Goal: Check status

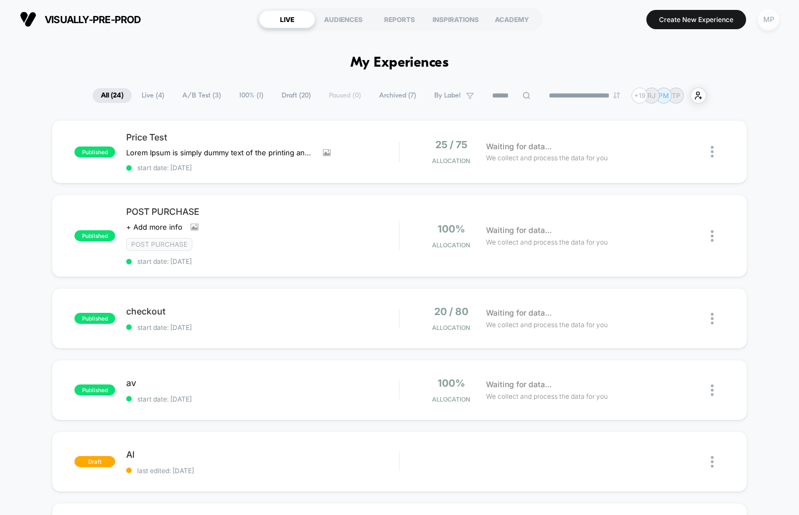
click at [772, 23] on div "MP" at bounding box center [768, 19] width 21 height 21
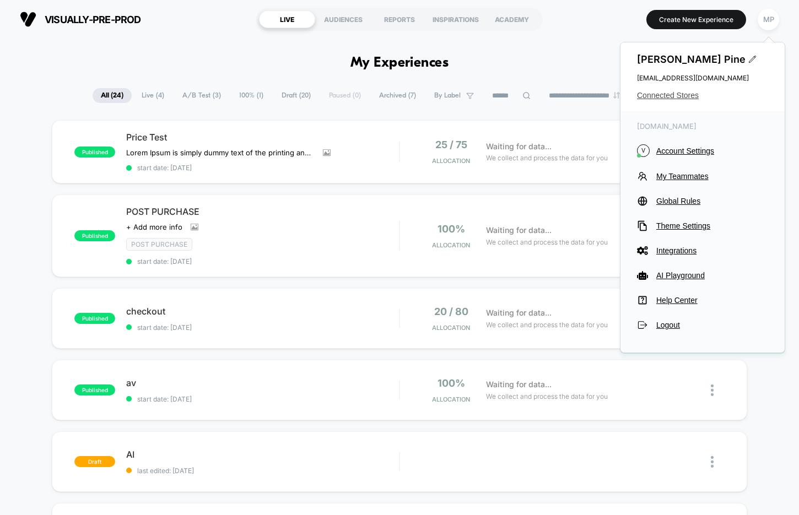
click at [679, 95] on span "Connected Stores" at bounding box center [702, 95] width 131 height 9
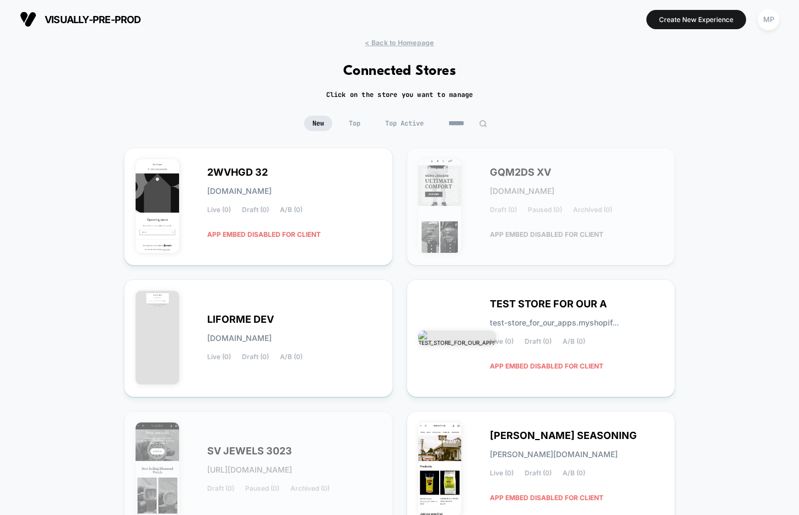
click at [455, 128] on input at bounding box center [467, 123] width 55 height 15
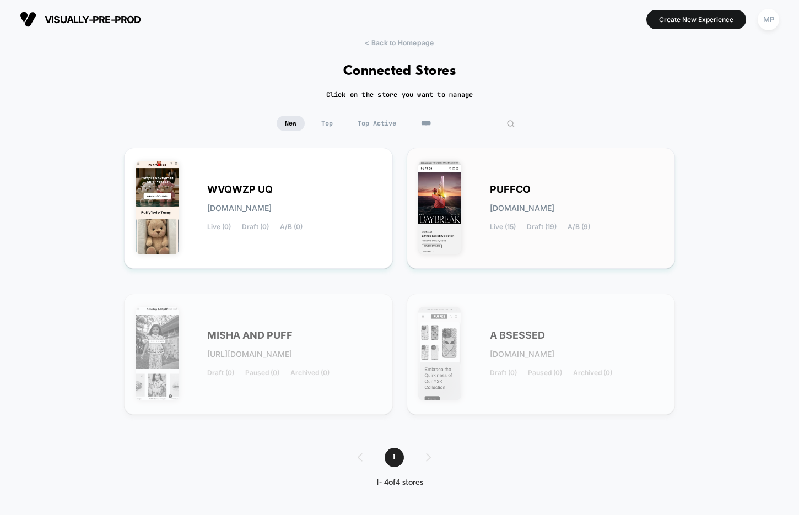
type input "****"
click at [503, 205] on span "puffco.myshopify.com" at bounding box center [522, 209] width 64 height 8
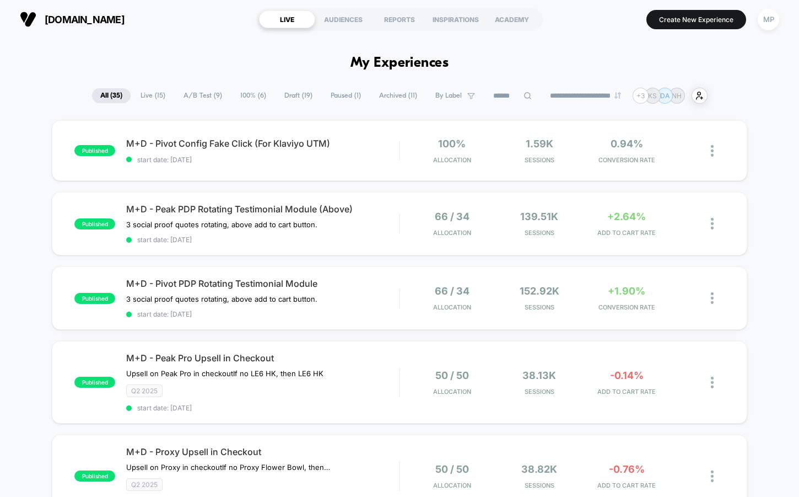
click at [184, 97] on span "A/B Test ( 9 )" at bounding box center [202, 95] width 55 height 15
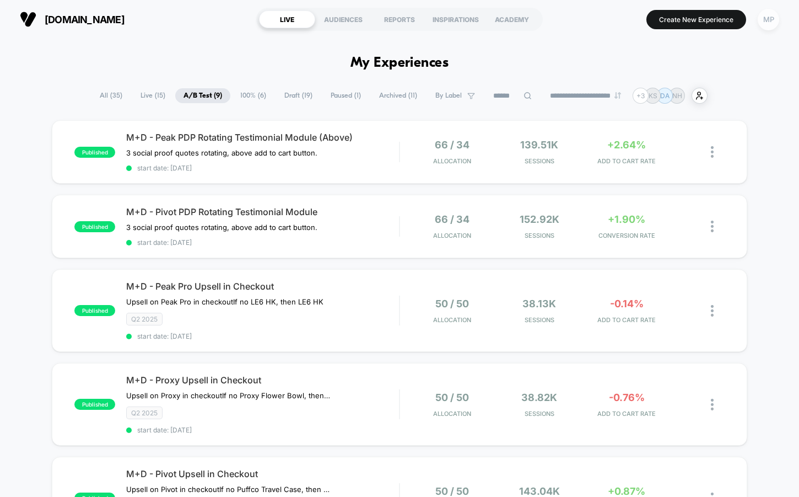
click at [763, 18] on div "MP" at bounding box center [768, 19] width 21 height 21
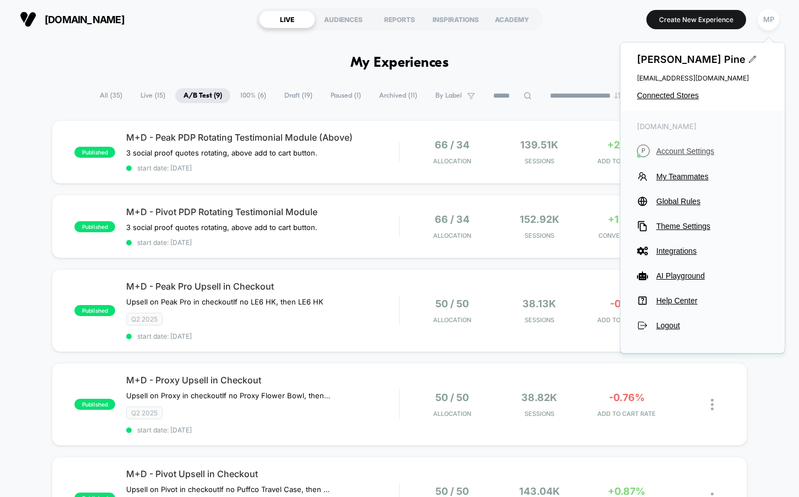
click at [680, 152] on span "Account Settings" at bounding box center [713, 151] width 112 height 9
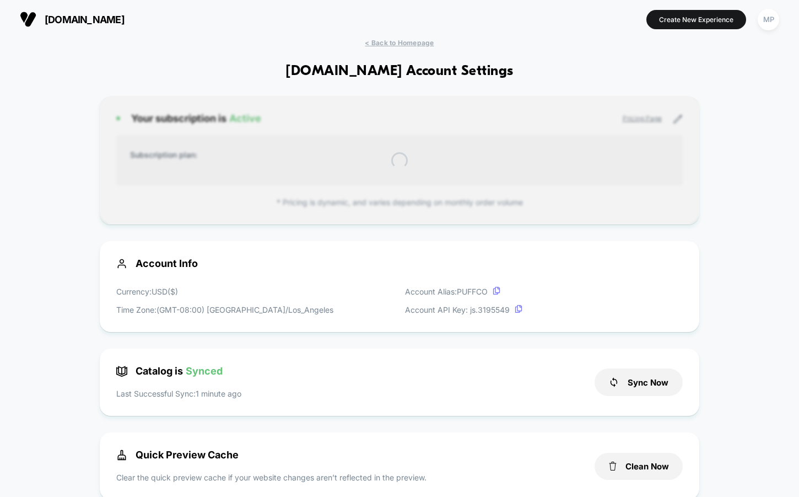
scroll to position [149, 0]
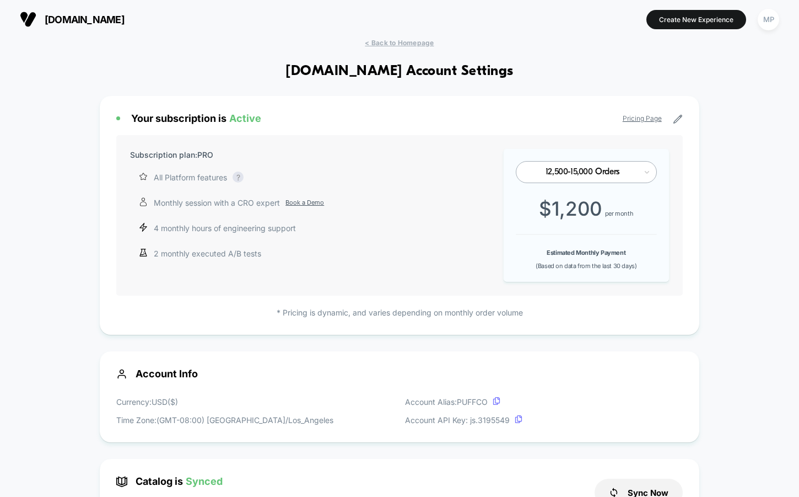
click at [617, 166] on div "12,500-15,000 Orders" at bounding box center [586, 172] width 141 height 22
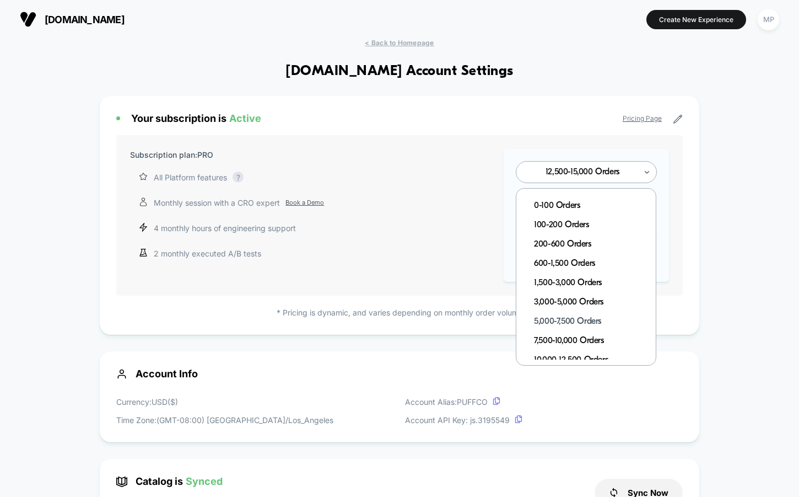
click at [582, 322] on div "5,000-7,500 Orders" at bounding box center [592, 321] width 128 height 19
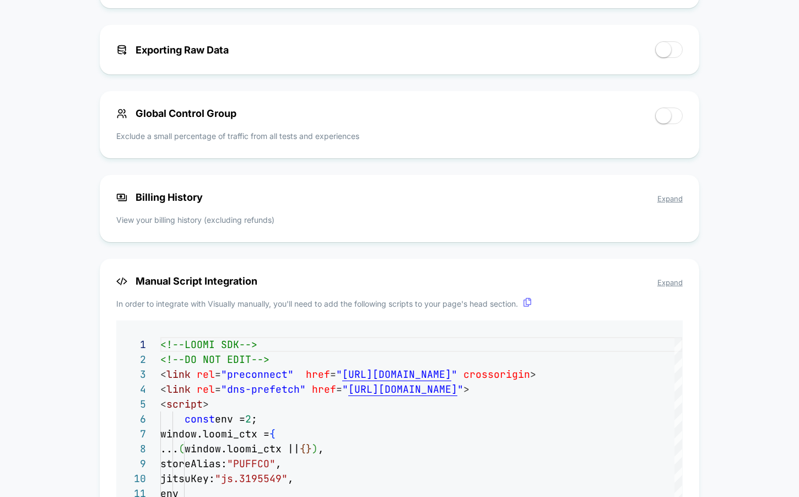
scroll to position [776, 0]
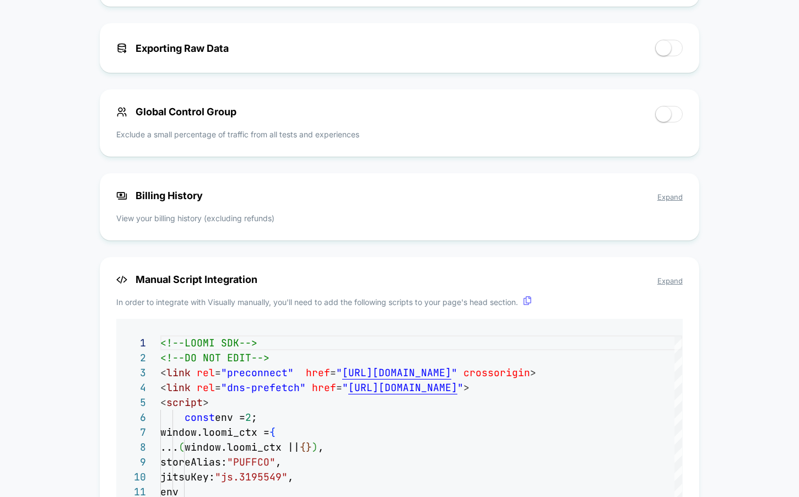
click at [674, 201] on span "Expand" at bounding box center [670, 196] width 25 height 9
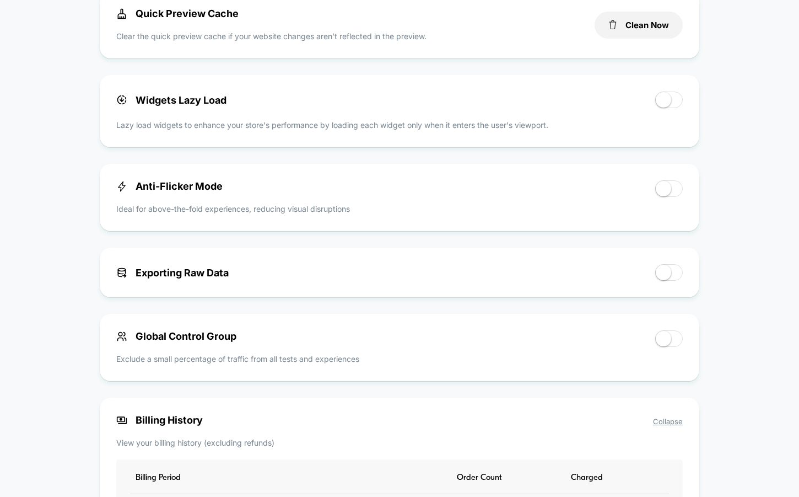
scroll to position [0, 0]
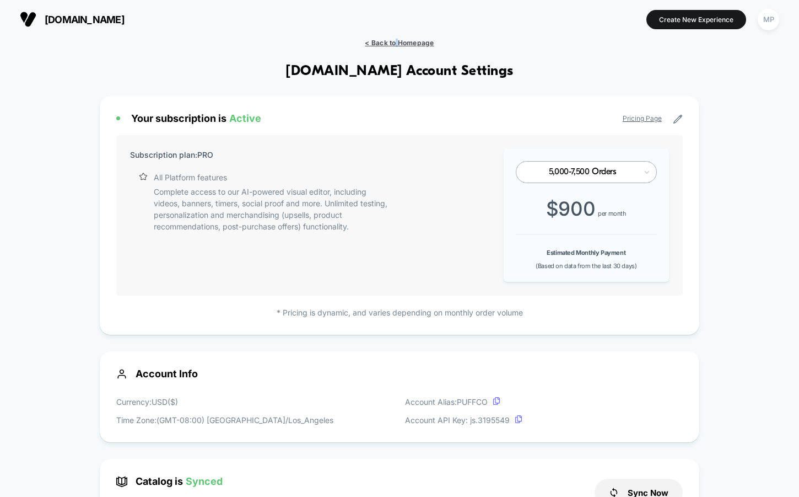
click at [397, 45] on span "< Back to Homepage" at bounding box center [399, 43] width 69 height 8
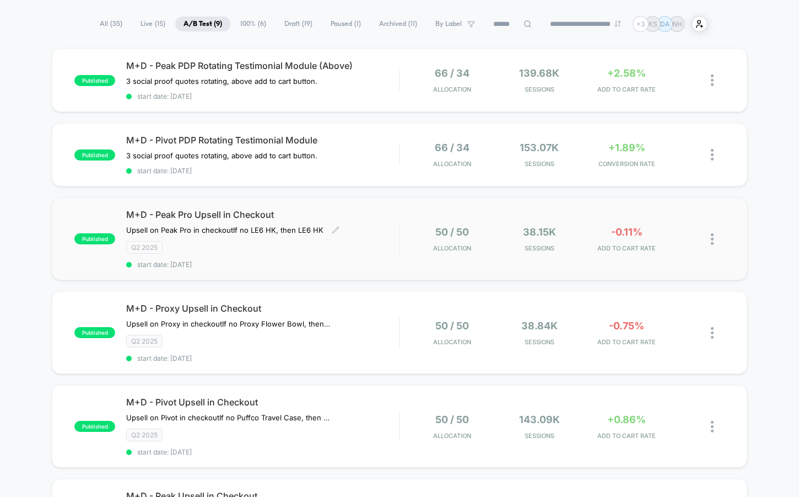
scroll to position [67, 0]
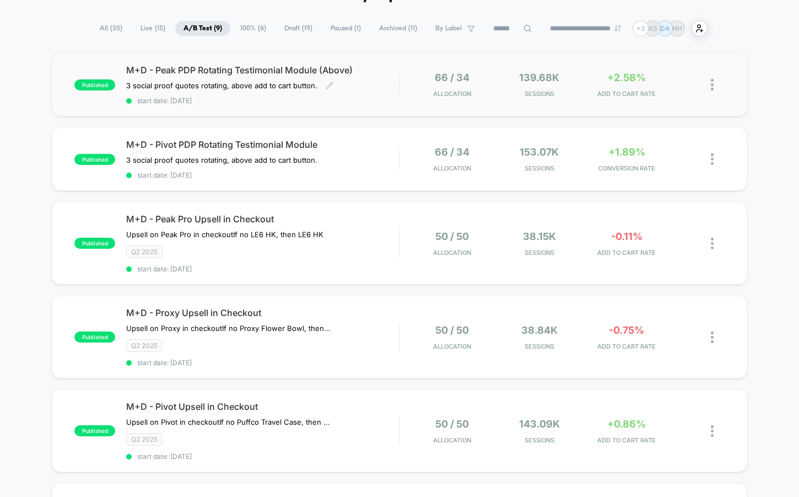
click at [326, 101] on span "start date: 7/10/2025" at bounding box center [262, 100] width 273 height 8
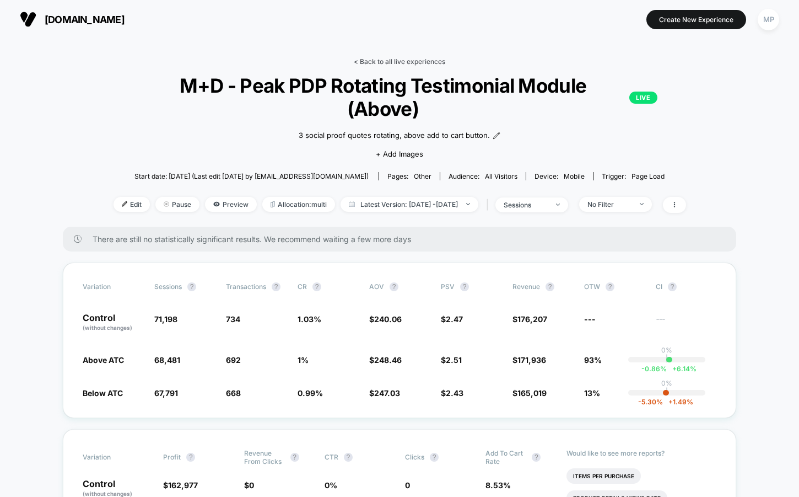
click at [382, 62] on link "< Back to all live experiences" at bounding box center [400, 61] width 92 height 8
